Goal: Task Accomplishment & Management: Use online tool/utility

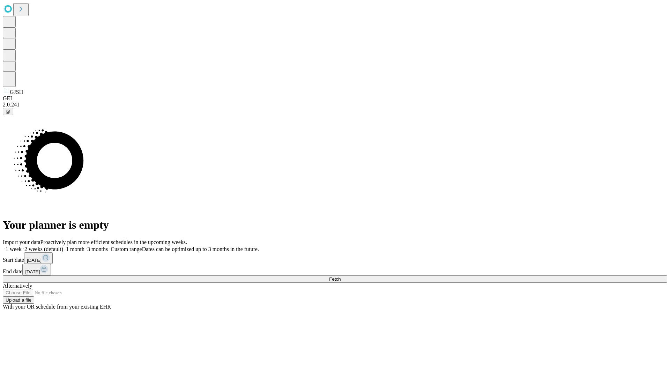
click at [340, 276] on span "Fetch" at bounding box center [335, 278] width 12 height 5
